Goal: Task Accomplishment & Management: Complete application form

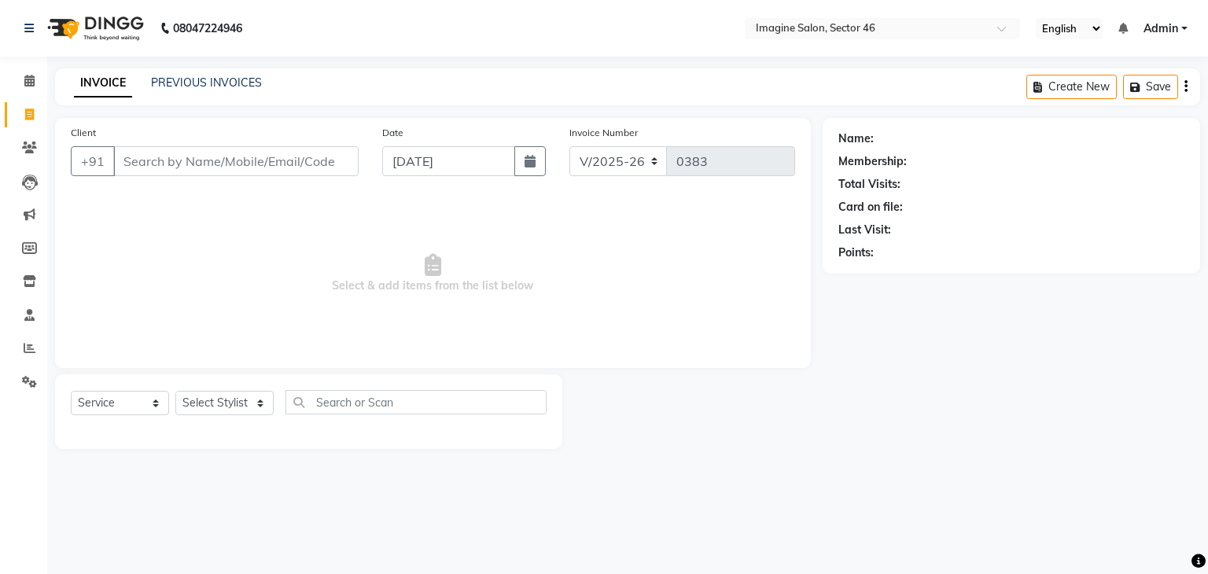
select select "3894"
select select "service"
type input "9451335766"
click at [310, 174] on button "Add Client" at bounding box center [318, 161] width 81 height 30
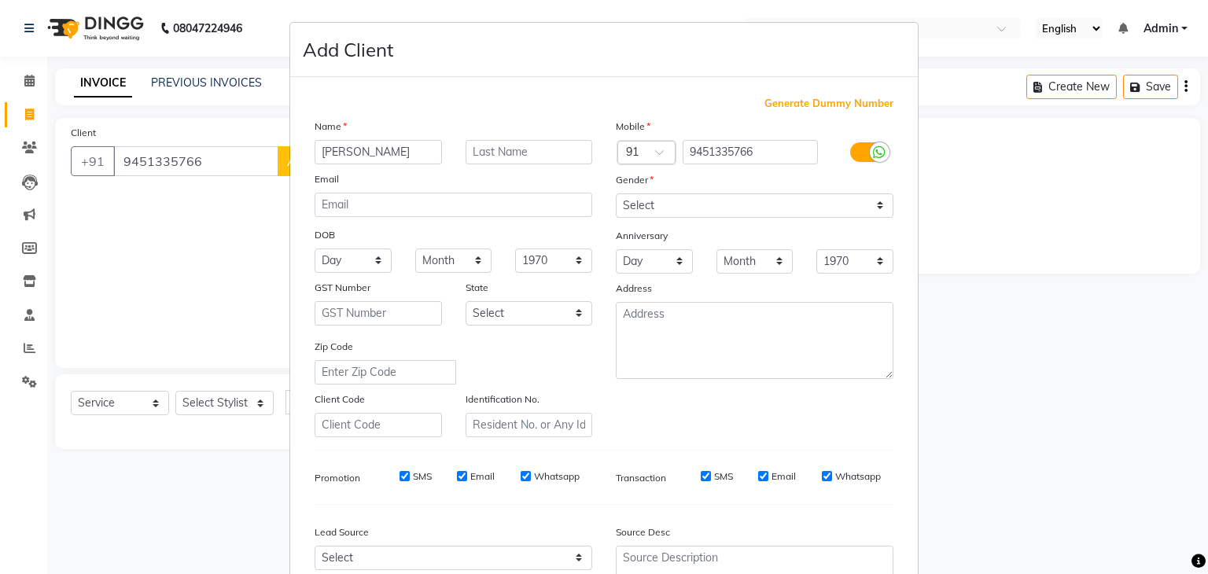
type input "[PERSON_NAME]"
click at [628, 207] on select "Select [DEMOGRAPHIC_DATA] [DEMOGRAPHIC_DATA] Other Prefer Not To Say" at bounding box center [755, 205] width 278 height 24
select select "[DEMOGRAPHIC_DATA]"
click at [616, 194] on select "Select [DEMOGRAPHIC_DATA] [DEMOGRAPHIC_DATA] Other Prefer Not To Say" at bounding box center [755, 205] width 278 height 24
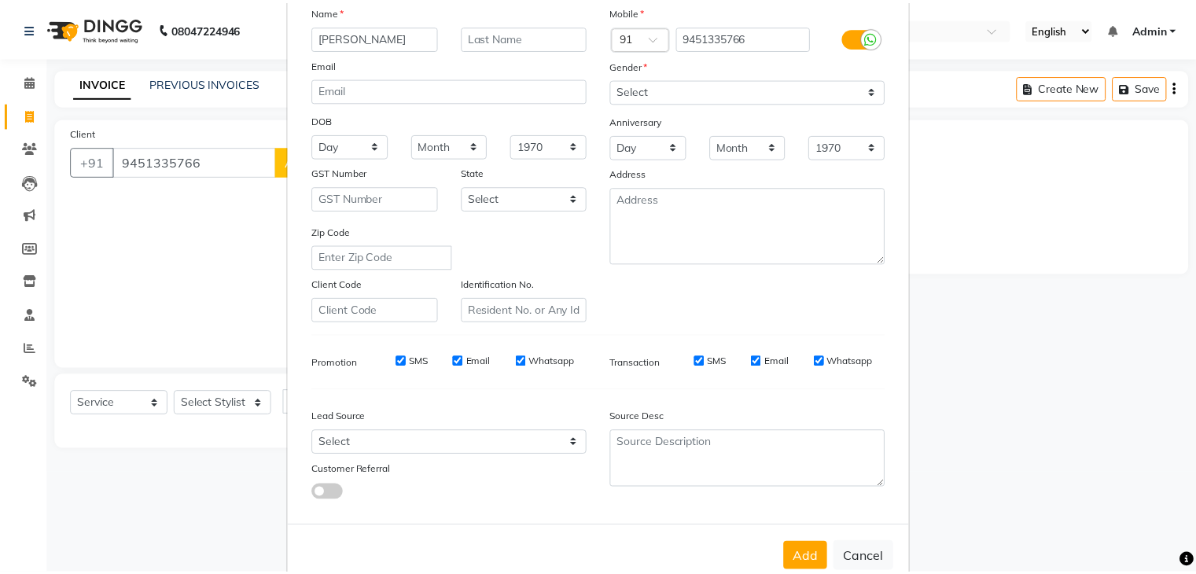
scroll to position [160, 0]
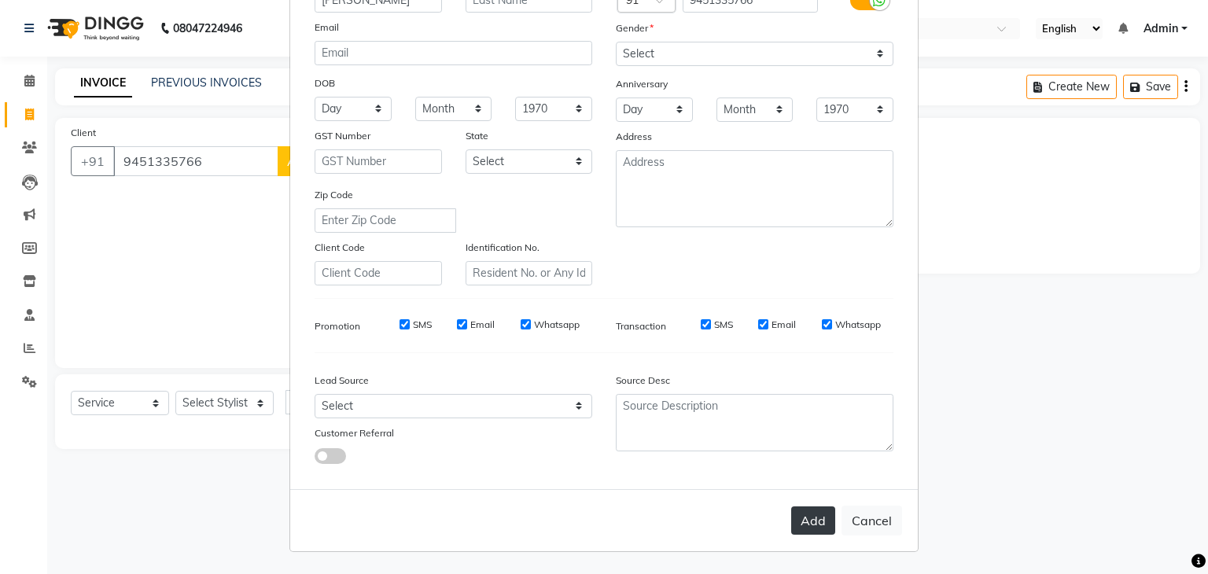
click at [816, 510] on button "Add" at bounding box center [813, 520] width 44 height 28
select select
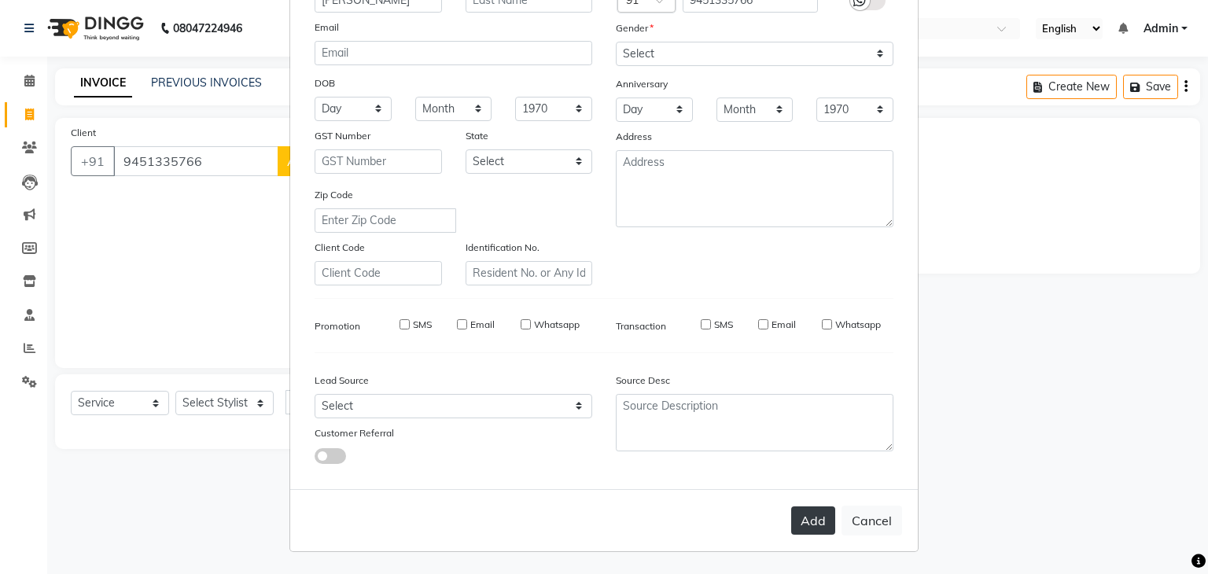
select select
checkbox input "false"
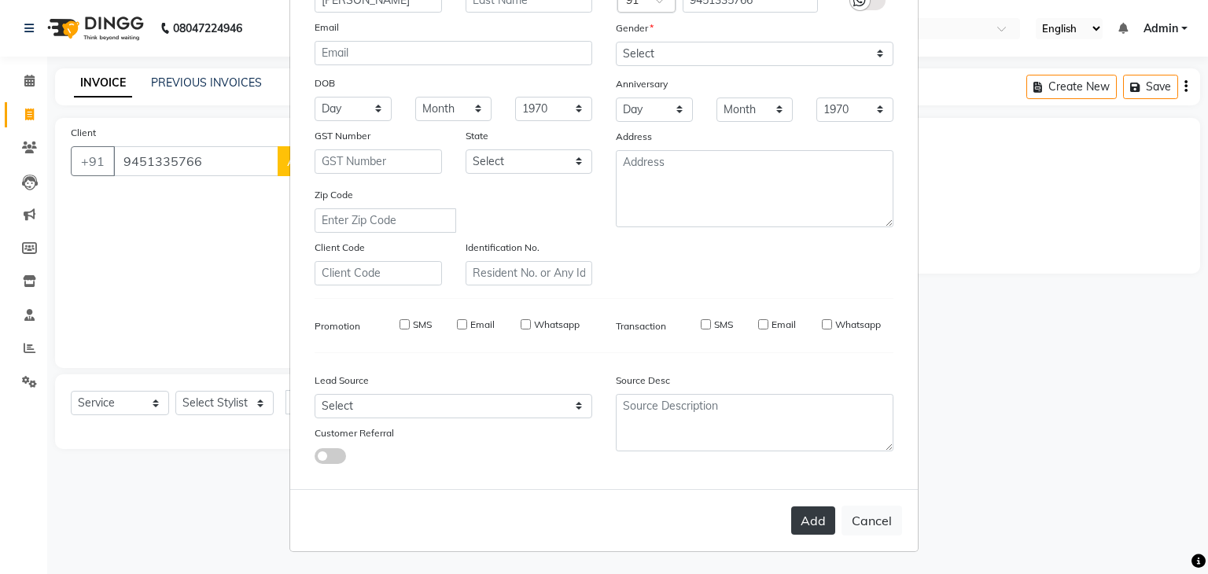
checkbox input "false"
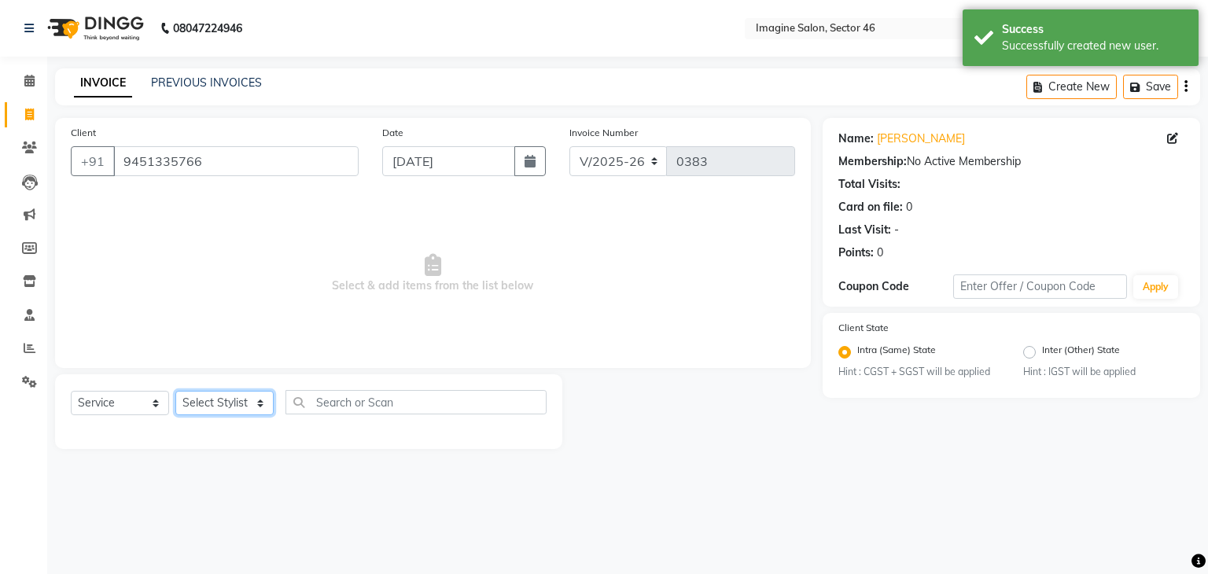
click at [234, 400] on select "Select Stylist [PERSON_NAME] [PERSON_NAME] [PERSON_NAME] [PERSON_NAME] [PERSON_…" at bounding box center [224, 403] width 98 height 24
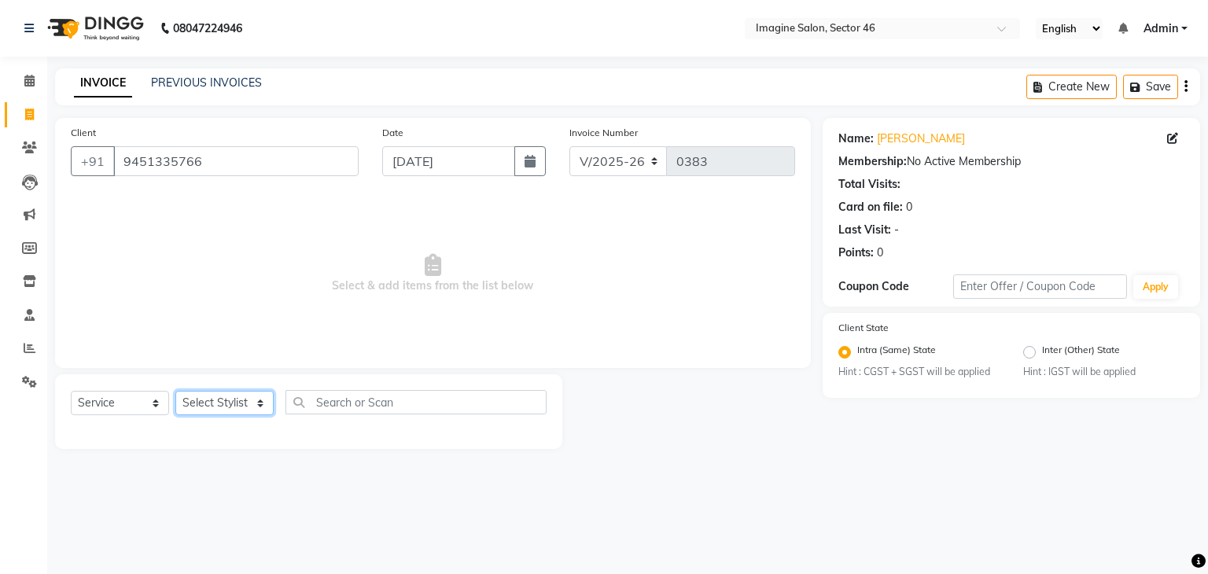
select select "39788"
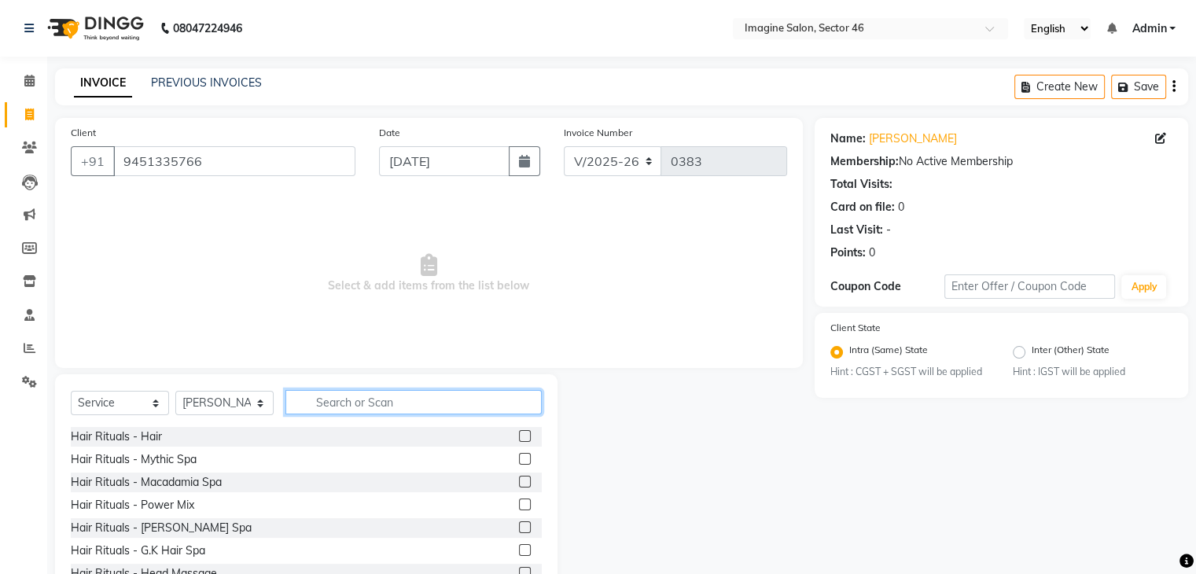
click at [330, 400] on input "text" at bounding box center [413, 402] width 256 height 24
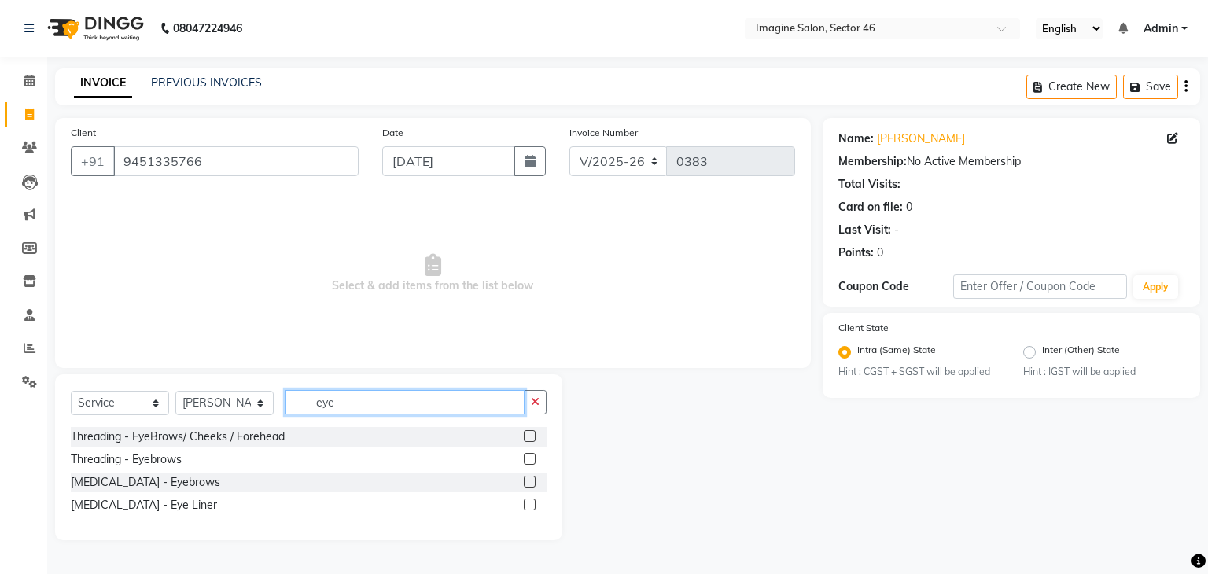
type input "eye"
click at [529, 438] on label at bounding box center [530, 436] width 12 height 12
click at [529, 438] on input "checkbox" at bounding box center [529, 437] width 10 height 10
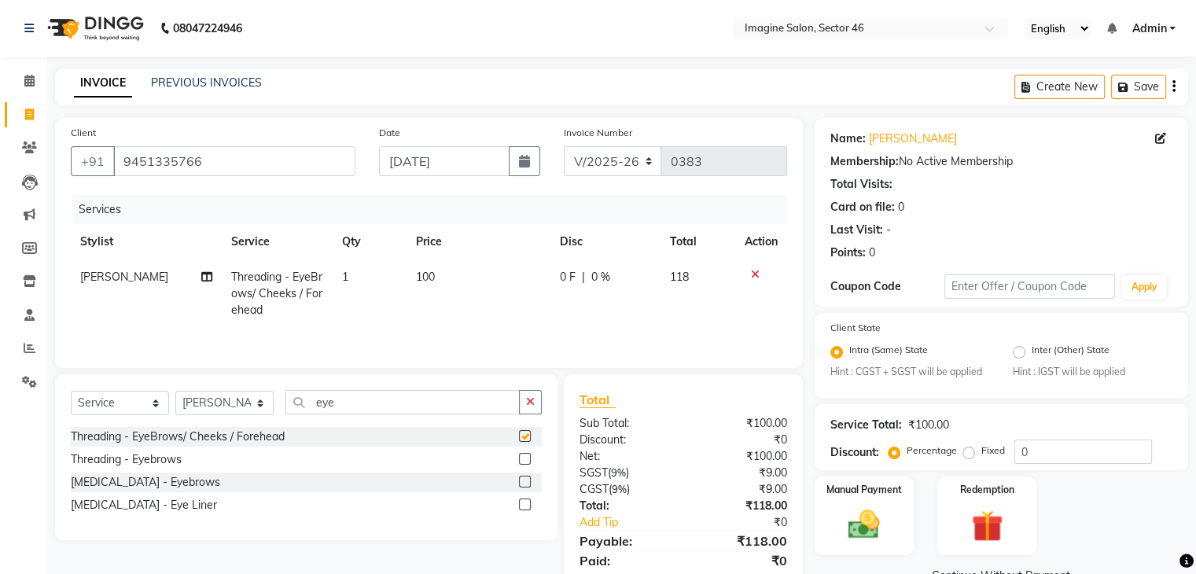
checkbox input "false"
click at [430, 290] on td "100" at bounding box center [479, 294] width 144 height 68
select select "39788"
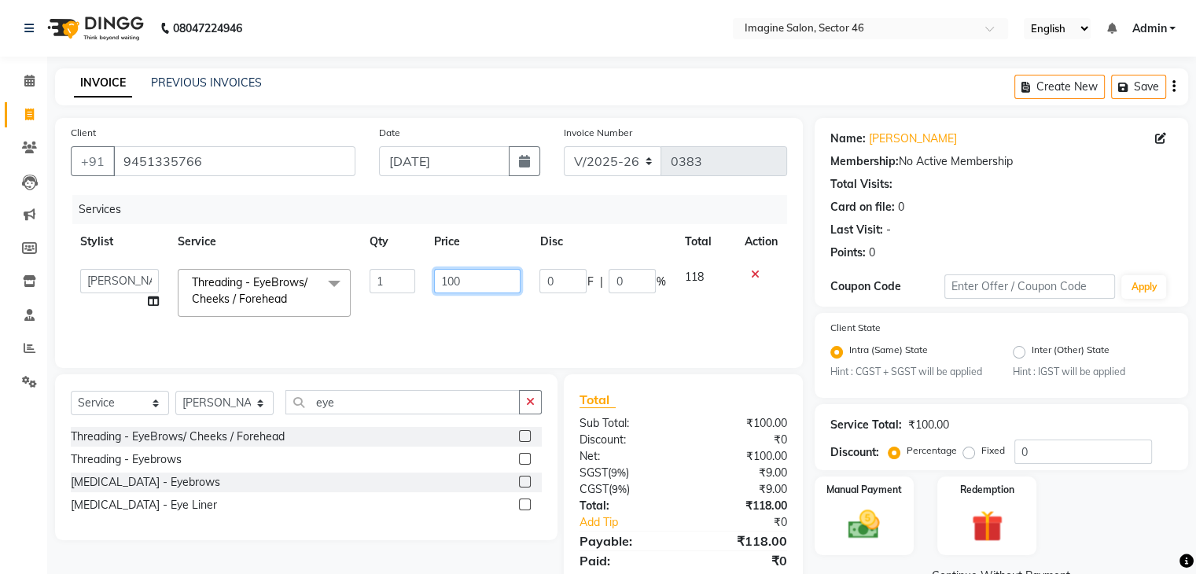
click at [454, 275] on input "100" at bounding box center [477, 281] width 87 height 24
type input "180"
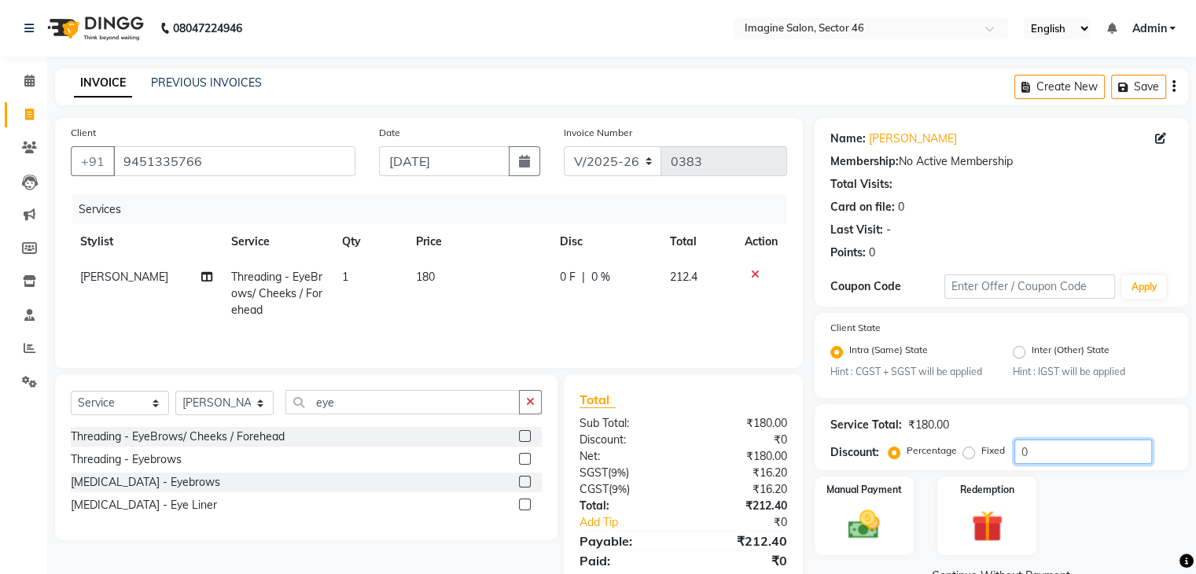
click at [1058, 460] on input "0" at bounding box center [1084, 452] width 138 height 24
type input "15.25"
click at [882, 499] on div "Manual Payment" at bounding box center [863, 515] width 103 height 81
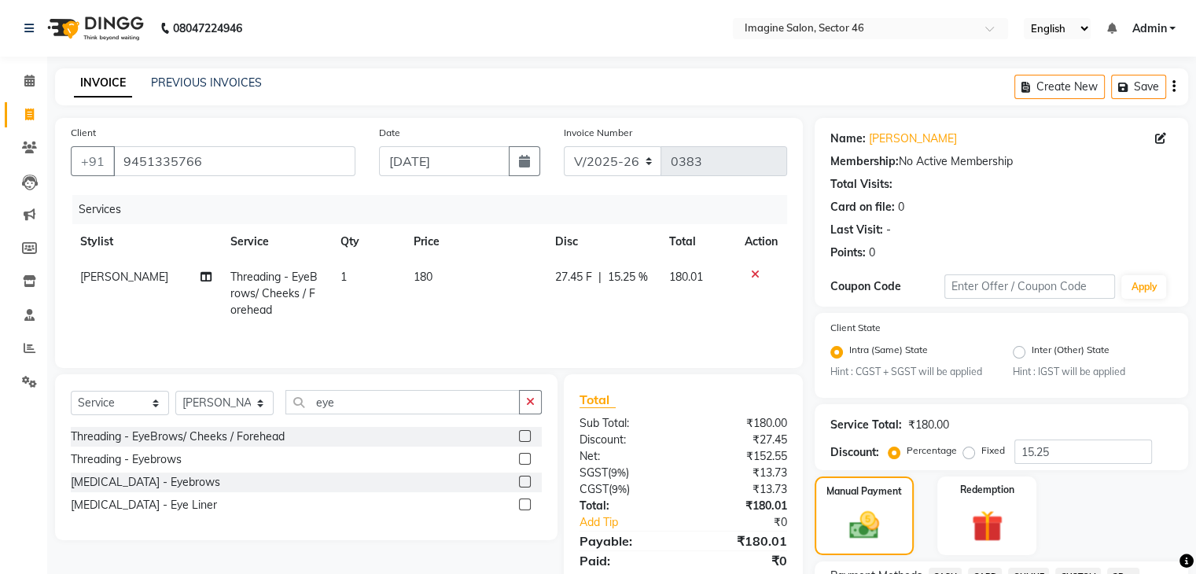
scroll to position [502, 0]
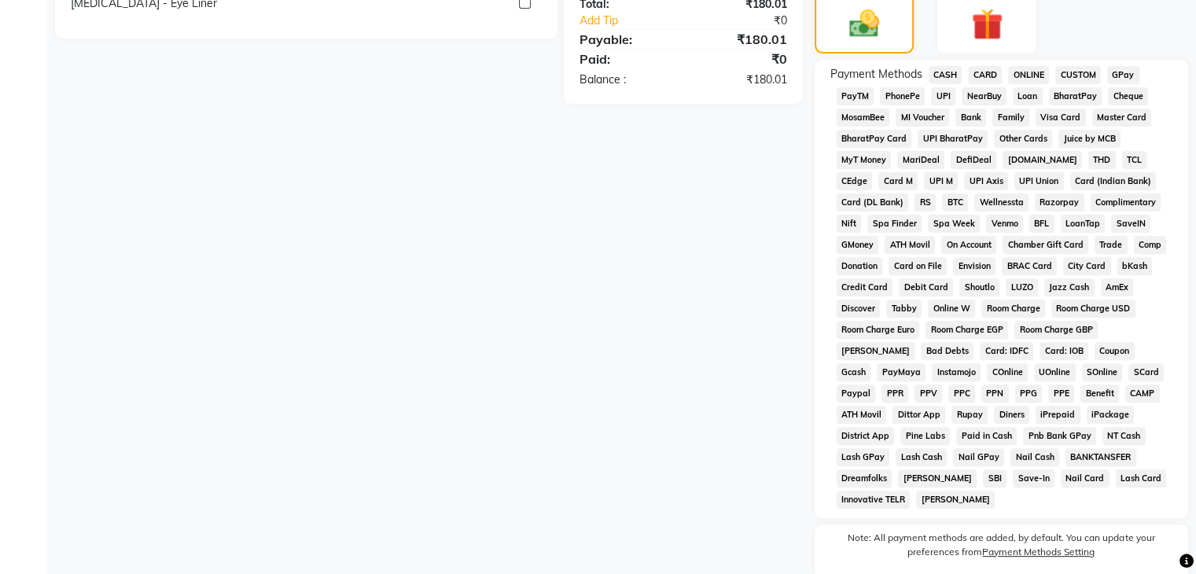
click at [1034, 76] on span "ONLINE" at bounding box center [1028, 75] width 41 height 18
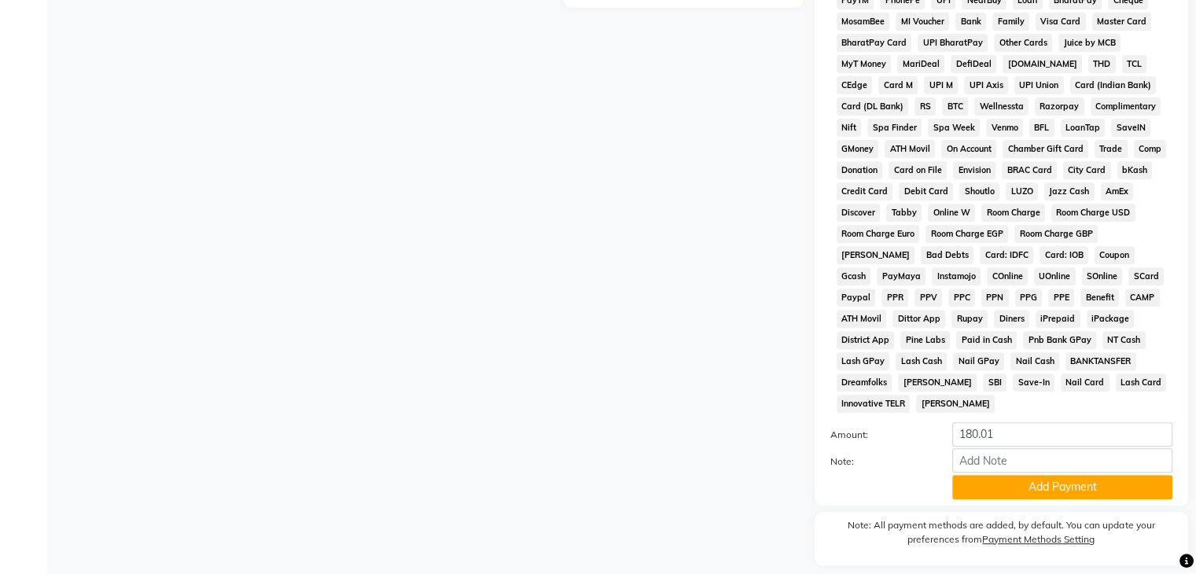
scroll to position [639, 0]
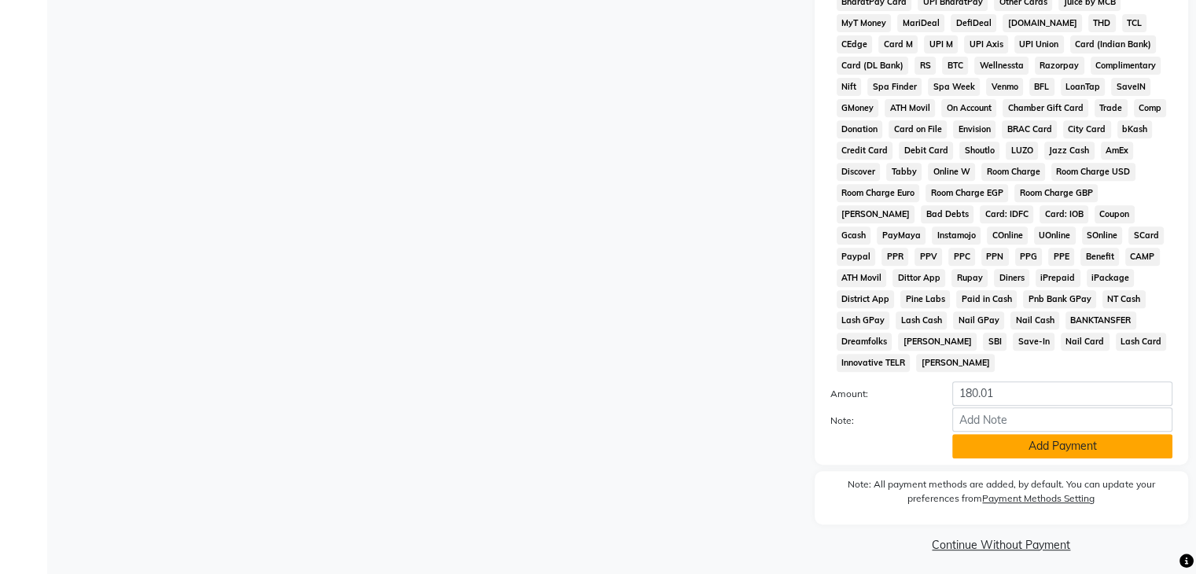
click at [1070, 440] on button "Add Payment" at bounding box center [1062, 446] width 220 height 24
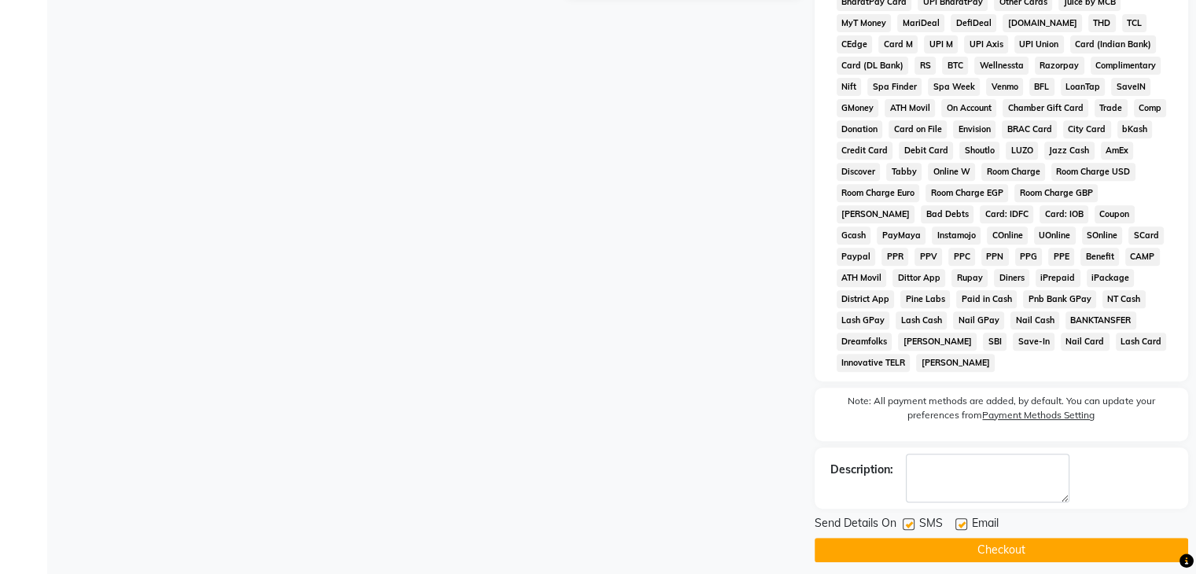
click at [1018, 538] on button "Checkout" at bounding box center [1002, 550] width 374 height 24
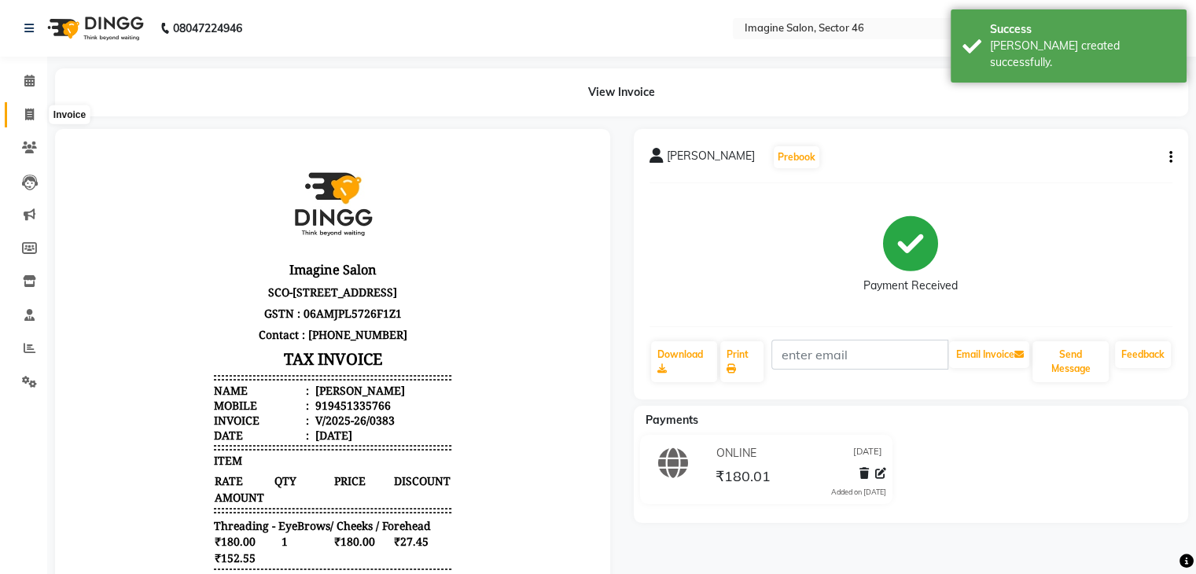
click at [30, 120] on icon at bounding box center [29, 115] width 9 height 12
select select "service"
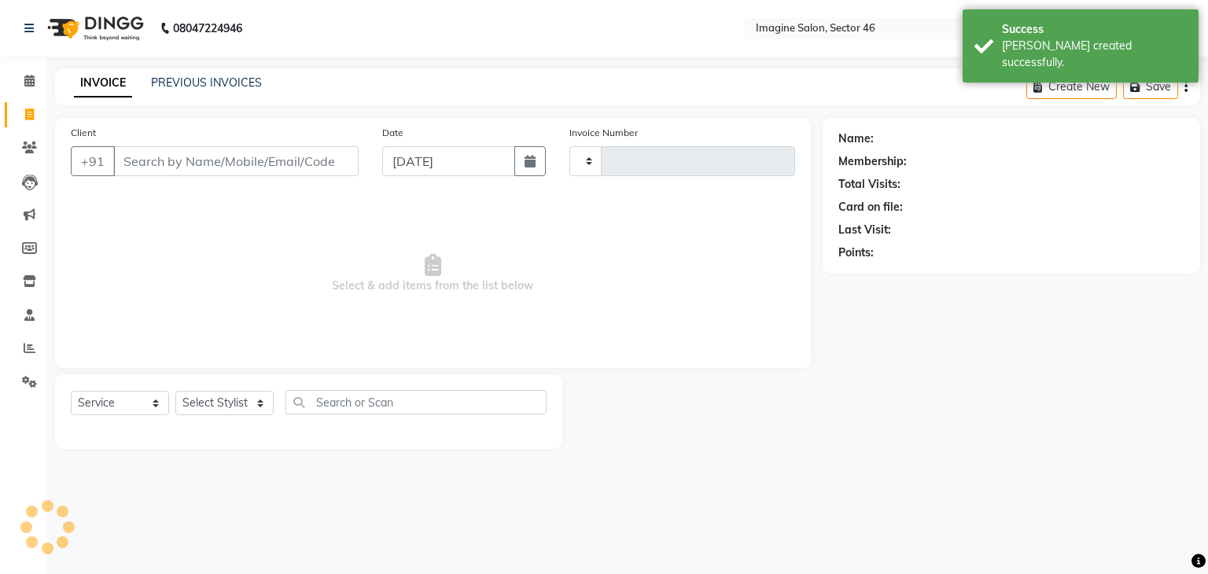
type input "0384"
select select "3894"
